Goal: Information Seeking & Learning: Learn about a topic

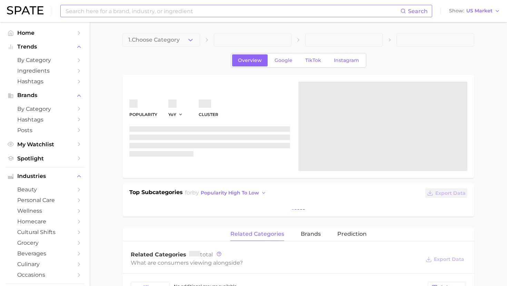
click at [162, 9] on input at bounding box center [232, 11] width 335 height 12
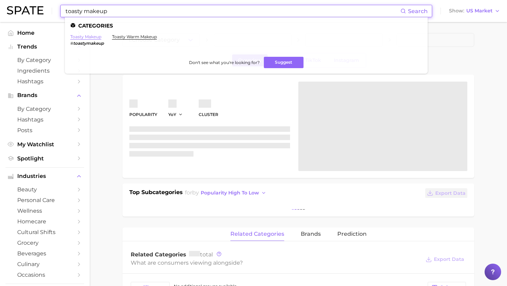
type input "toasty makeup"
click at [93, 36] on link "toasty makeup" at bounding box center [85, 36] width 31 height 5
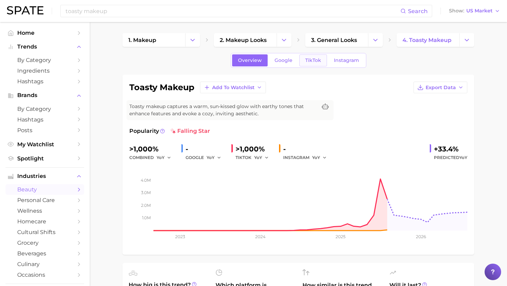
click at [313, 60] on span "TikTok" at bounding box center [313, 61] width 16 height 6
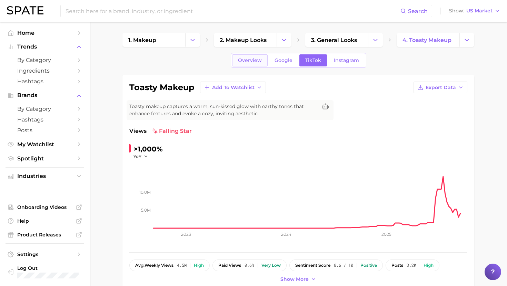
click at [255, 58] on span "Overview" at bounding box center [250, 61] width 24 height 6
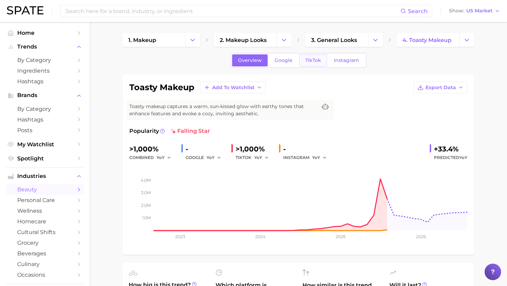
click at [305, 61] on span "TikTok" at bounding box center [313, 61] width 16 height 6
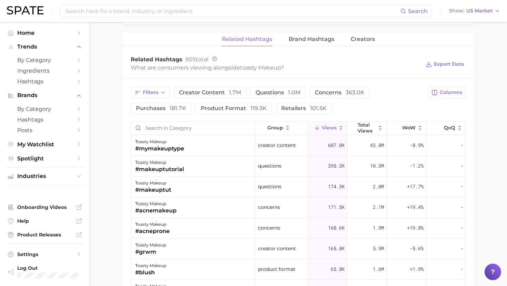
scroll to position [516, 0]
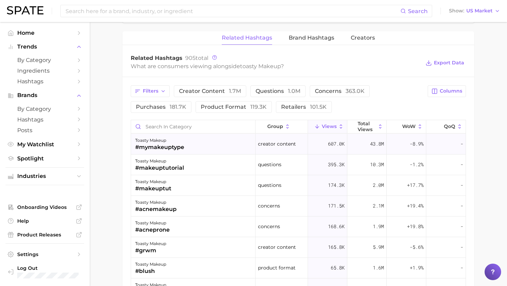
click at [204, 151] on div "toasty makeup #mymakeuptype" at bounding box center [193, 144] width 124 height 21
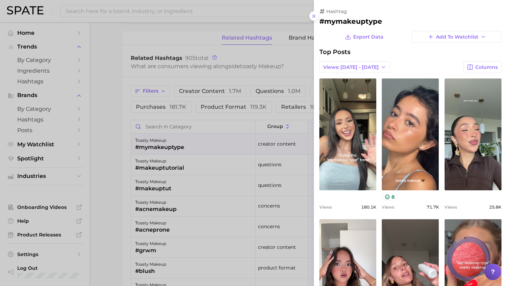
scroll to position [0, 0]
click at [204, 144] on div at bounding box center [253, 143] width 507 height 286
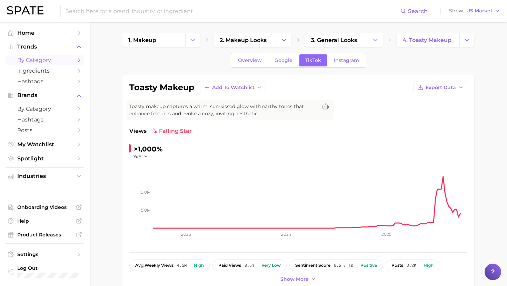
click at [33, 59] on span "by Category" at bounding box center [44, 60] width 55 height 7
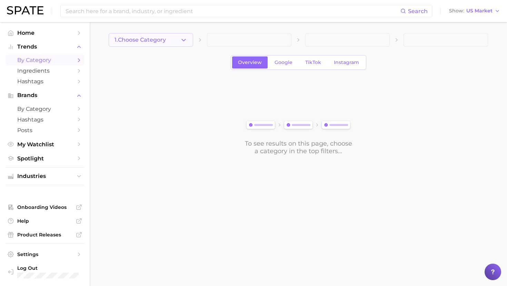
click at [163, 42] on span "1. Choose Category" at bounding box center [139, 40] width 51 height 6
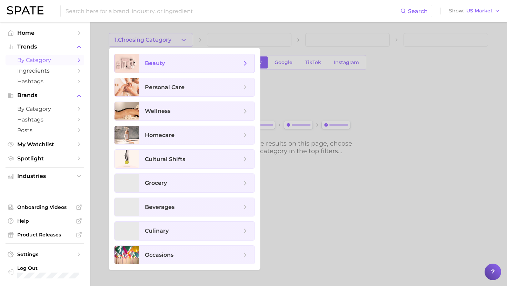
click at [163, 65] on span "beauty" at bounding box center [155, 63] width 20 height 7
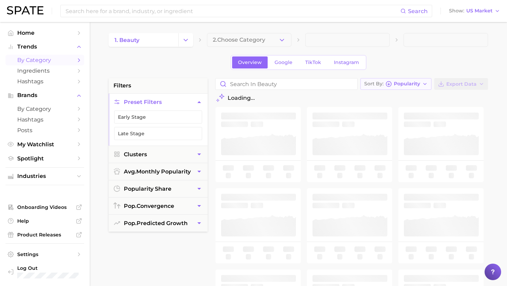
click at [405, 83] on span "Popularity" at bounding box center [407, 84] width 26 height 4
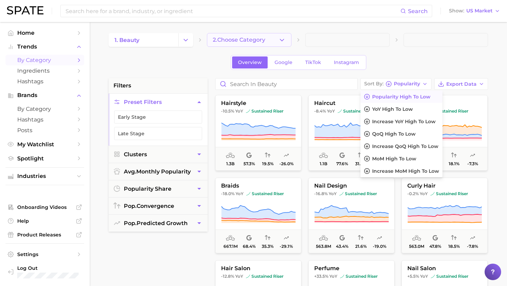
click at [258, 36] on button "2. Choose Category" at bounding box center [249, 40] width 84 height 14
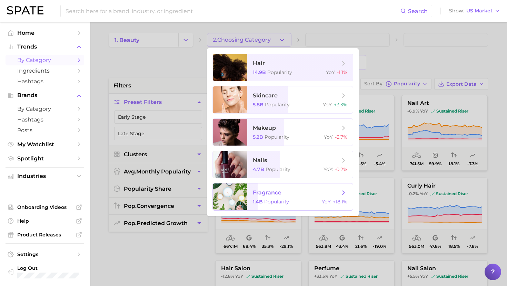
click at [274, 194] on span "fragrance" at bounding box center [267, 193] width 29 height 7
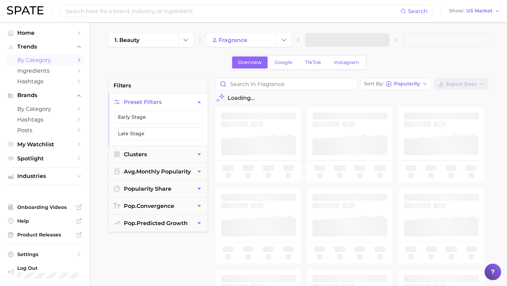
click at [318, 42] on span at bounding box center [347, 40] width 84 height 14
click at [320, 42] on span at bounding box center [347, 40] width 84 height 14
click at [334, 38] on span at bounding box center [347, 40] width 84 height 14
click at [341, 41] on span "3. Subcategory" at bounding box center [332, 40] width 42 height 6
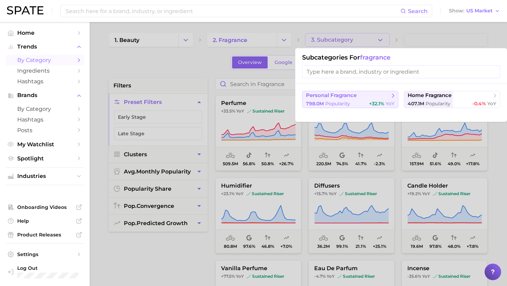
click at [350, 101] on div "798.0m Popularity +32.1% YoY" at bounding box center [350, 104] width 89 height 7
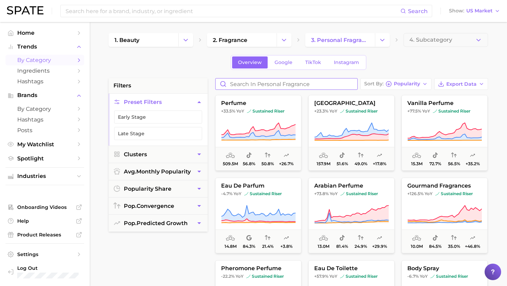
click at [291, 84] on input "Search in personal fragrance" at bounding box center [286, 84] width 142 height 11
type input "c"
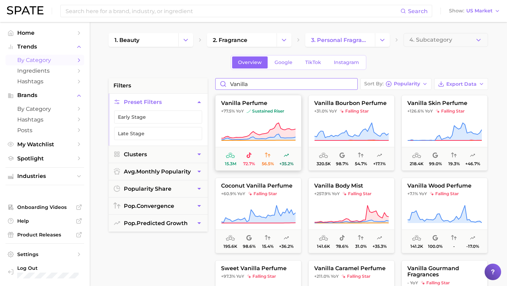
type input "vanilla"
click at [277, 117] on button "vanilla perfume +77.5% YoY sustained riser 15.3m 72.7% 56.5% +35.2%" at bounding box center [258, 133] width 86 height 76
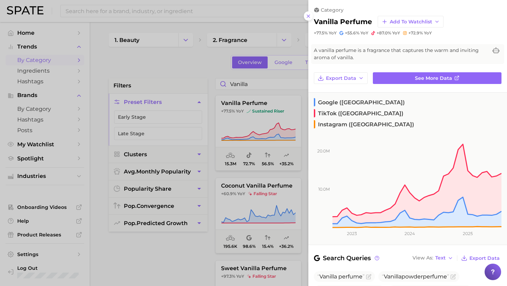
click at [279, 105] on div at bounding box center [253, 143] width 507 height 286
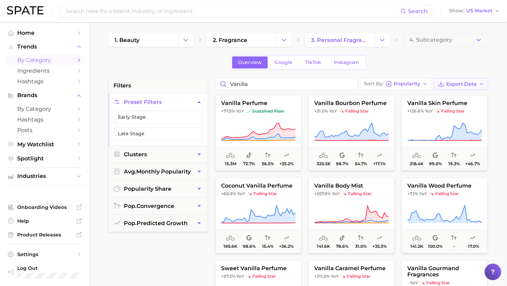
click at [446, 85] on button "Export Data" at bounding box center [461, 84] width 54 height 12
click at [427, 66] on div "Overview Google TikTok Instagram" at bounding box center [298, 62] width 379 height 15
click at [353, 85] on input "vanilla" at bounding box center [286, 84] width 142 height 11
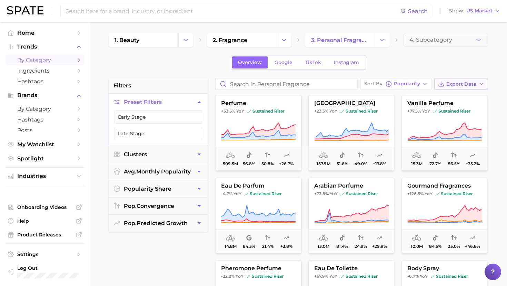
click at [458, 88] on button "Export Data" at bounding box center [461, 84] width 54 height 12
click at [437, 98] on span "Card Data CSV" at bounding box center [442, 97] width 36 height 6
click at [251, 83] on input "Search in personal fragrance" at bounding box center [286, 84] width 142 height 11
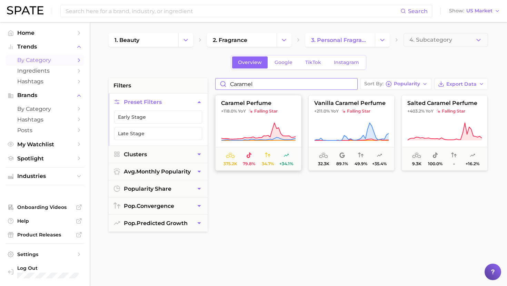
type input "caramel"
click at [250, 107] on span "caramel perfume" at bounding box center [257, 103] width 85 height 6
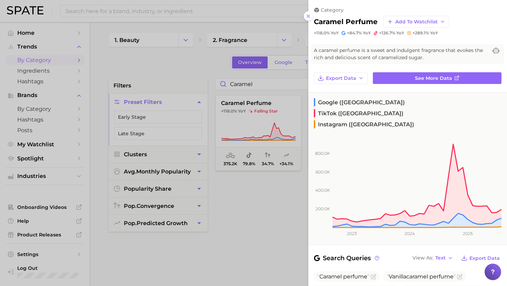
click at [250, 106] on div at bounding box center [253, 143] width 507 height 286
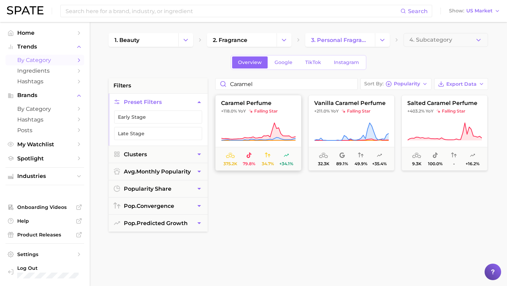
click at [260, 120] on button "caramel perfume +118.0% YoY falling star 375.2k 79.8% 34.7% +34.1%" at bounding box center [258, 133] width 86 height 76
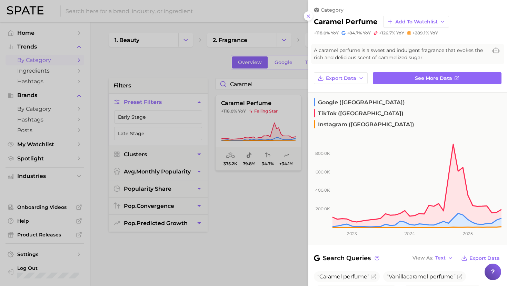
click at [267, 194] on div at bounding box center [253, 143] width 507 height 286
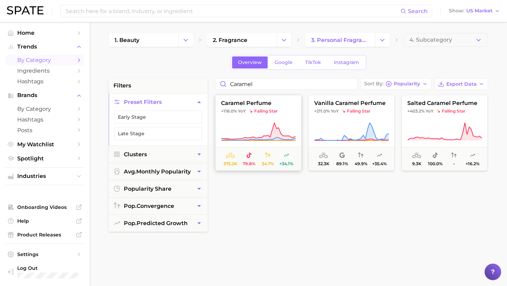
click at [262, 137] on icon at bounding box center [258, 131] width 74 height 17
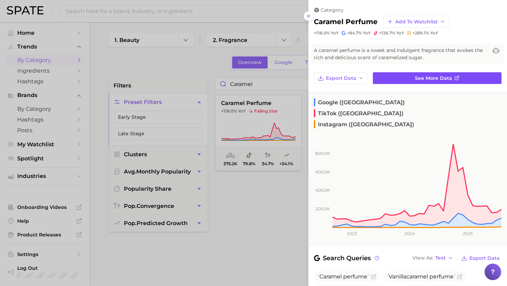
click at [423, 77] on span "See more data" at bounding box center [433, 78] width 37 height 6
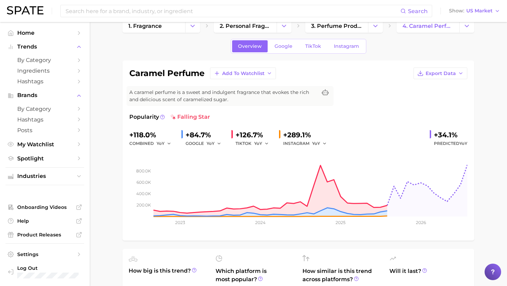
scroll to position [18, 0]
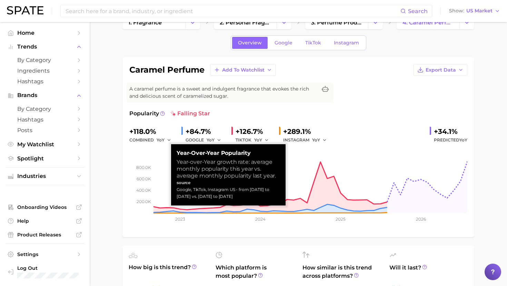
click at [191, 192] on div "Google, TikTok, Instagram US - from [DATE] to [DATE] vs. [DATE] to [DATE]" at bounding box center [227, 193] width 103 height 14
drag, startPoint x: 178, startPoint y: 184, endPoint x: 246, endPoint y: 198, distance: 69.7
click at [246, 198] on small "source Google, TikTok, Instagram US - from [DATE] to [DATE] vs. [DATE] to [DATE]" at bounding box center [227, 190] width 103 height 21
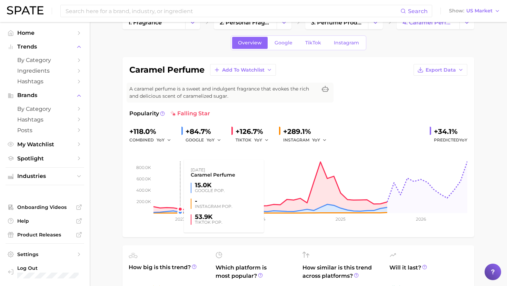
drag, startPoint x: 249, startPoint y: 199, endPoint x: 177, endPoint y: 157, distance: 82.6
click at [178, 147] on rect at bounding box center [298, 178] width 338 height 69
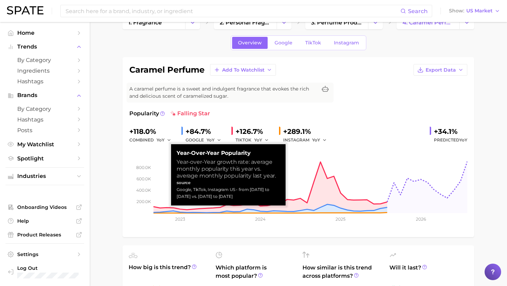
drag, startPoint x: 247, startPoint y: 196, endPoint x: 177, endPoint y: 155, distance: 81.8
click at [177, 155] on div "Year-over-Year Popularity Year-over-Year growth rate: average monthly popularit…" at bounding box center [227, 175] width 103 height 50
copy div "Year-over-Year Popularity Year-over-Year growth rate: average monthly popularit…"
